Goal: Navigation & Orientation: Find specific page/section

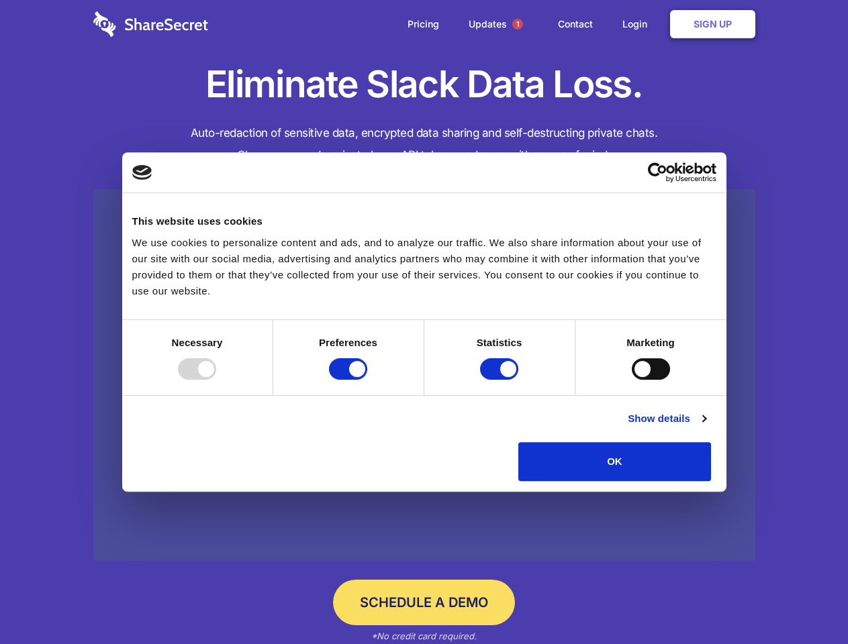
click at [216, 380] on div at bounding box center [197, 368] width 38 height 21
click at [367, 380] on input "Preferences" at bounding box center [348, 368] width 38 height 21
checkbox input "false"
click at [501, 380] on input "Statistics" at bounding box center [499, 368] width 38 height 21
checkbox input "false"
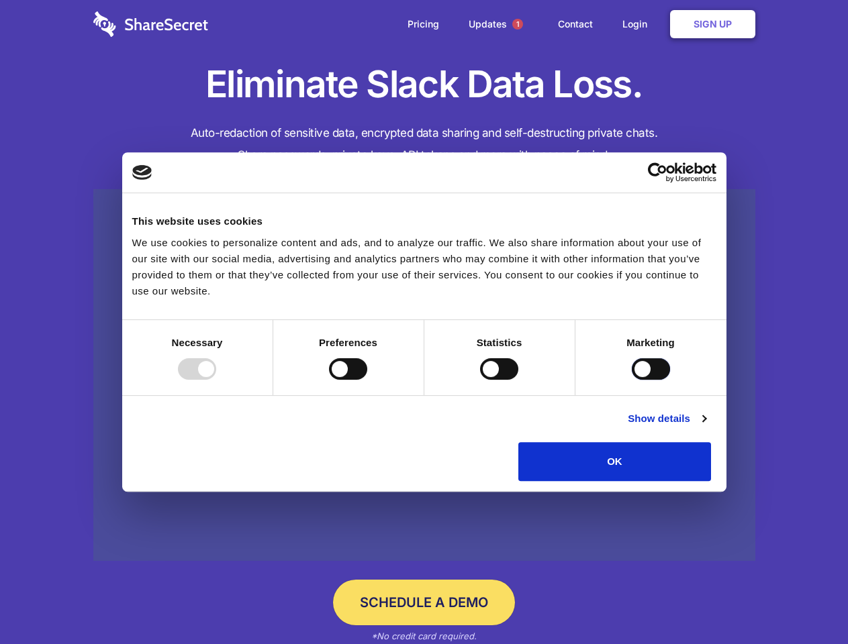
click at [632, 380] on input "Marketing" at bounding box center [651, 368] width 38 height 21
checkbox input "true"
click at [706, 427] on link "Show details" at bounding box center [667, 419] width 78 height 16
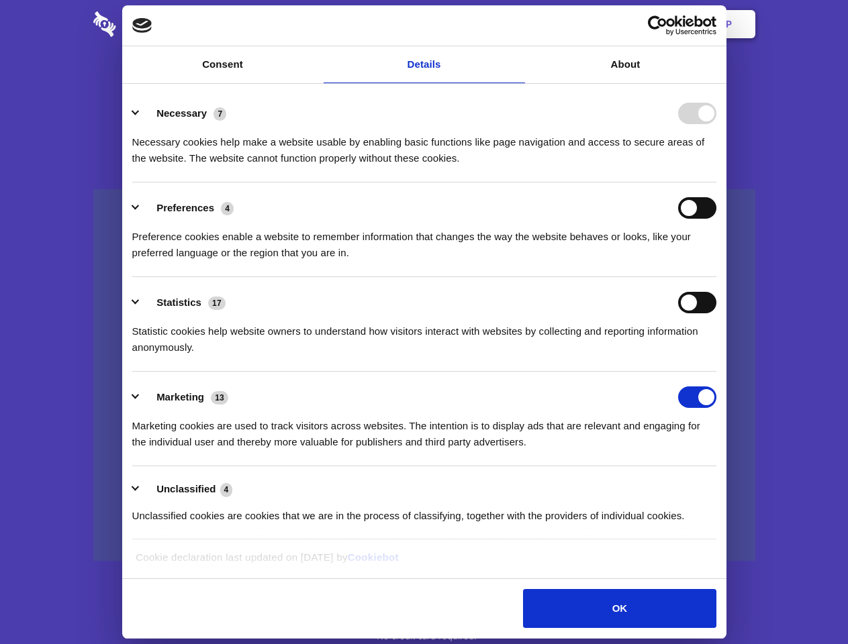
click at [716, 183] on li "Necessary 7 Necessary cookies help make a website usable by enabling basic func…" at bounding box center [424, 135] width 584 height 95
click at [517, 24] on span "1" at bounding box center [517, 24] width 11 height 11
